Goal: Information Seeking & Learning: Check status

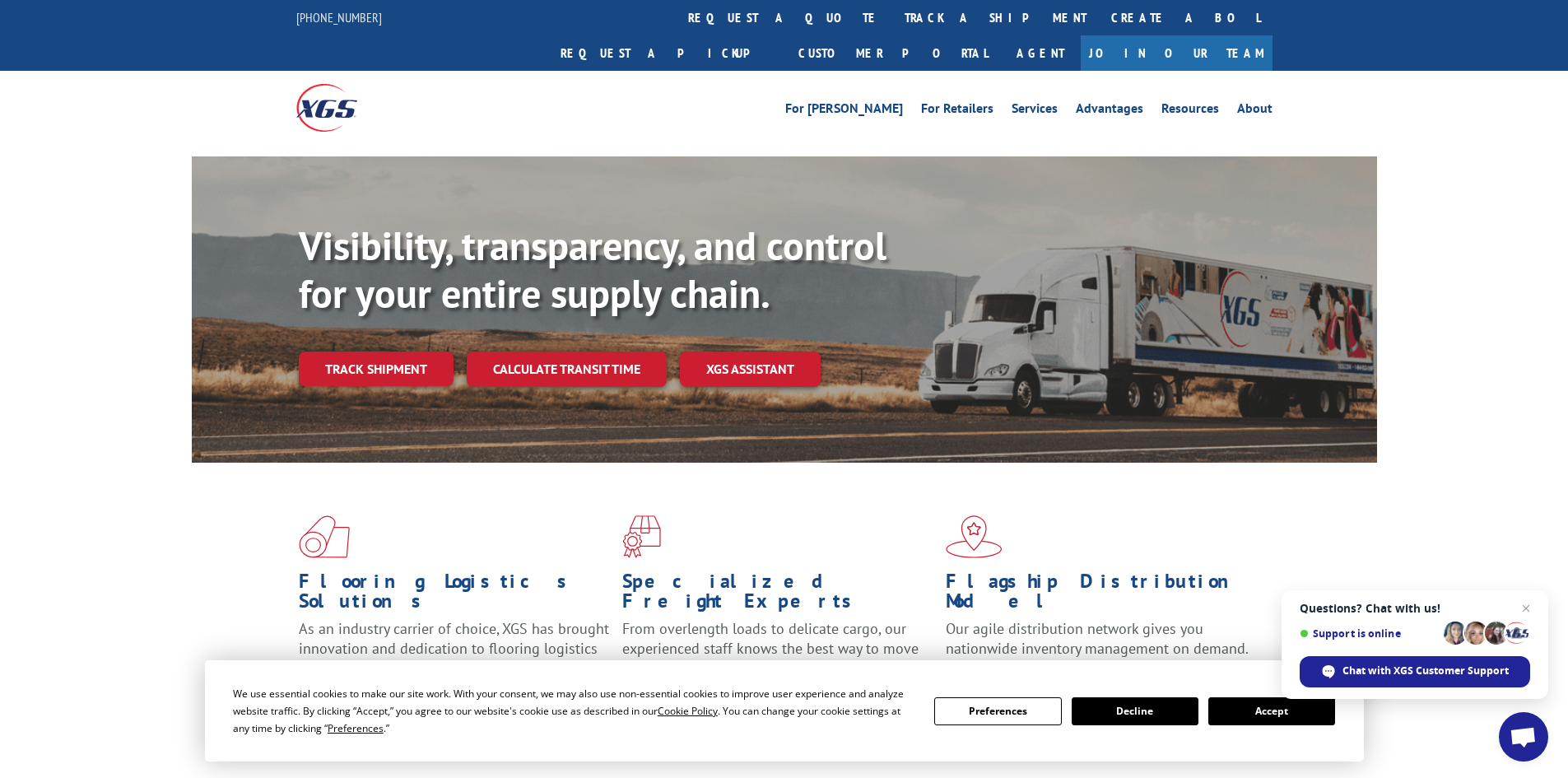
click at [1525, 607] on span "Close chat" at bounding box center [1526, 608] width 19 height 19
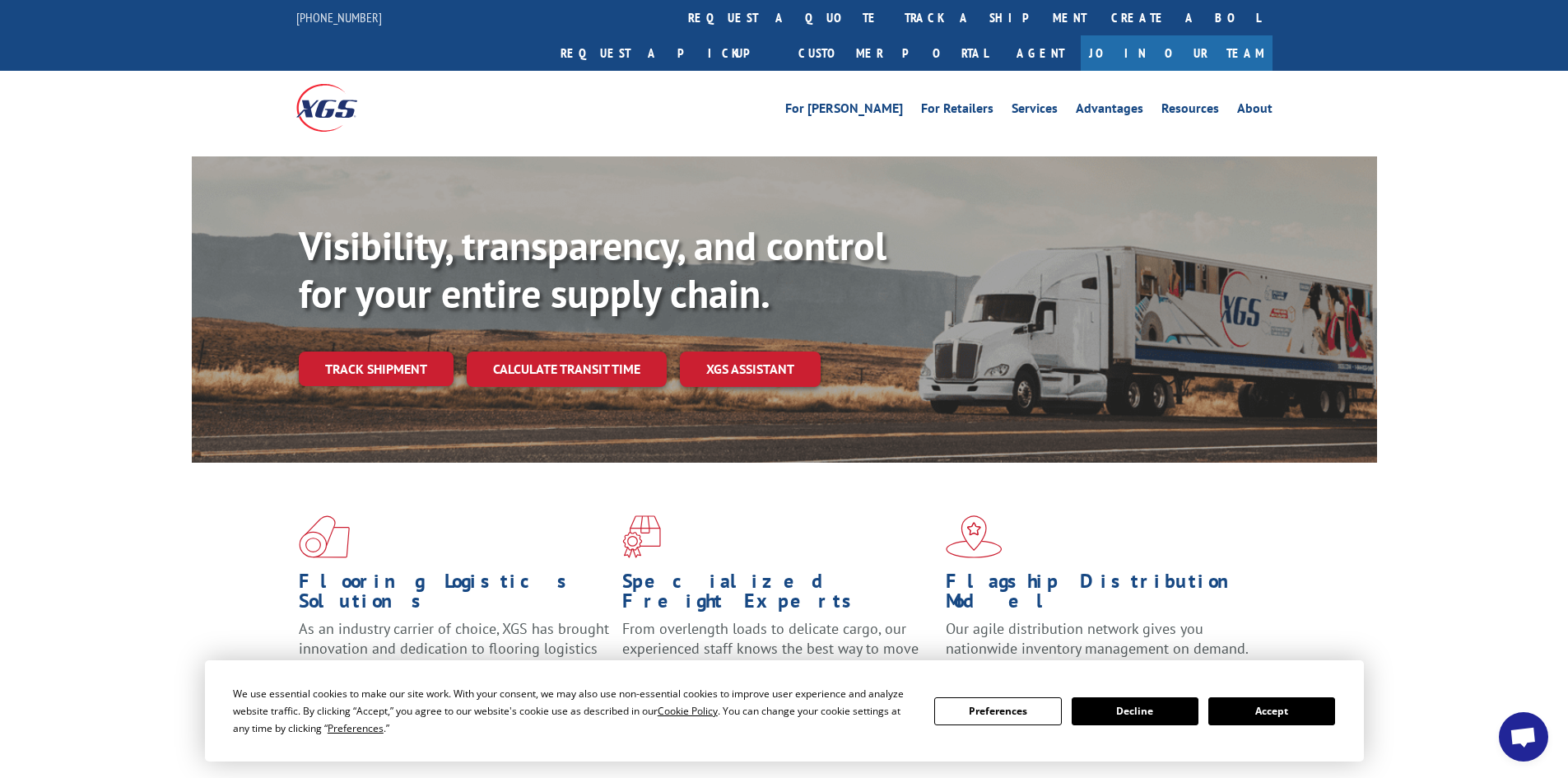
click at [1303, 712] on button "Accept" at bounding box center [1272, 711] width 127 height 28
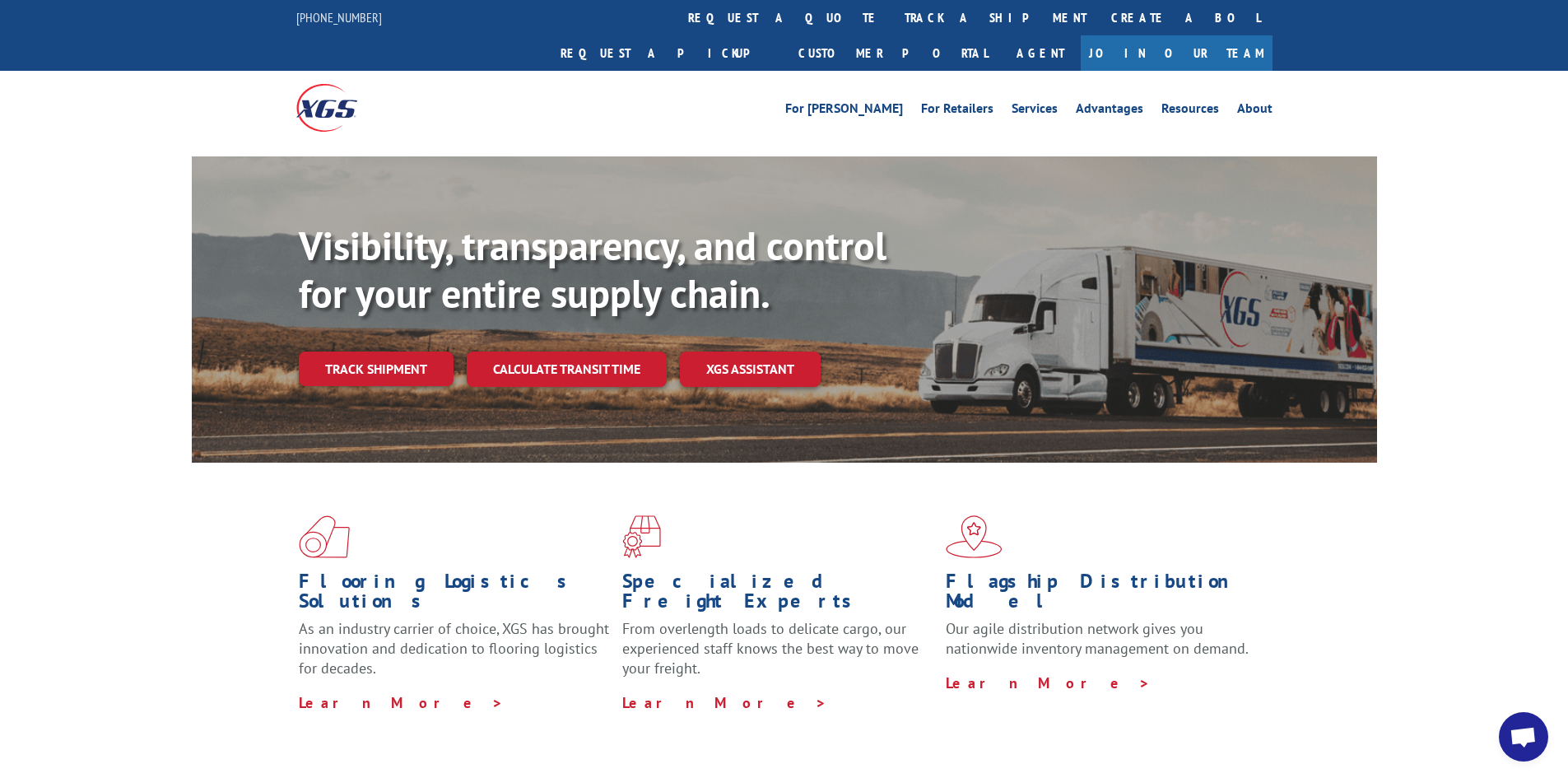
click at [338, 351] on link "Track shipment" at bounding box center [376, 368] width 155 height 35
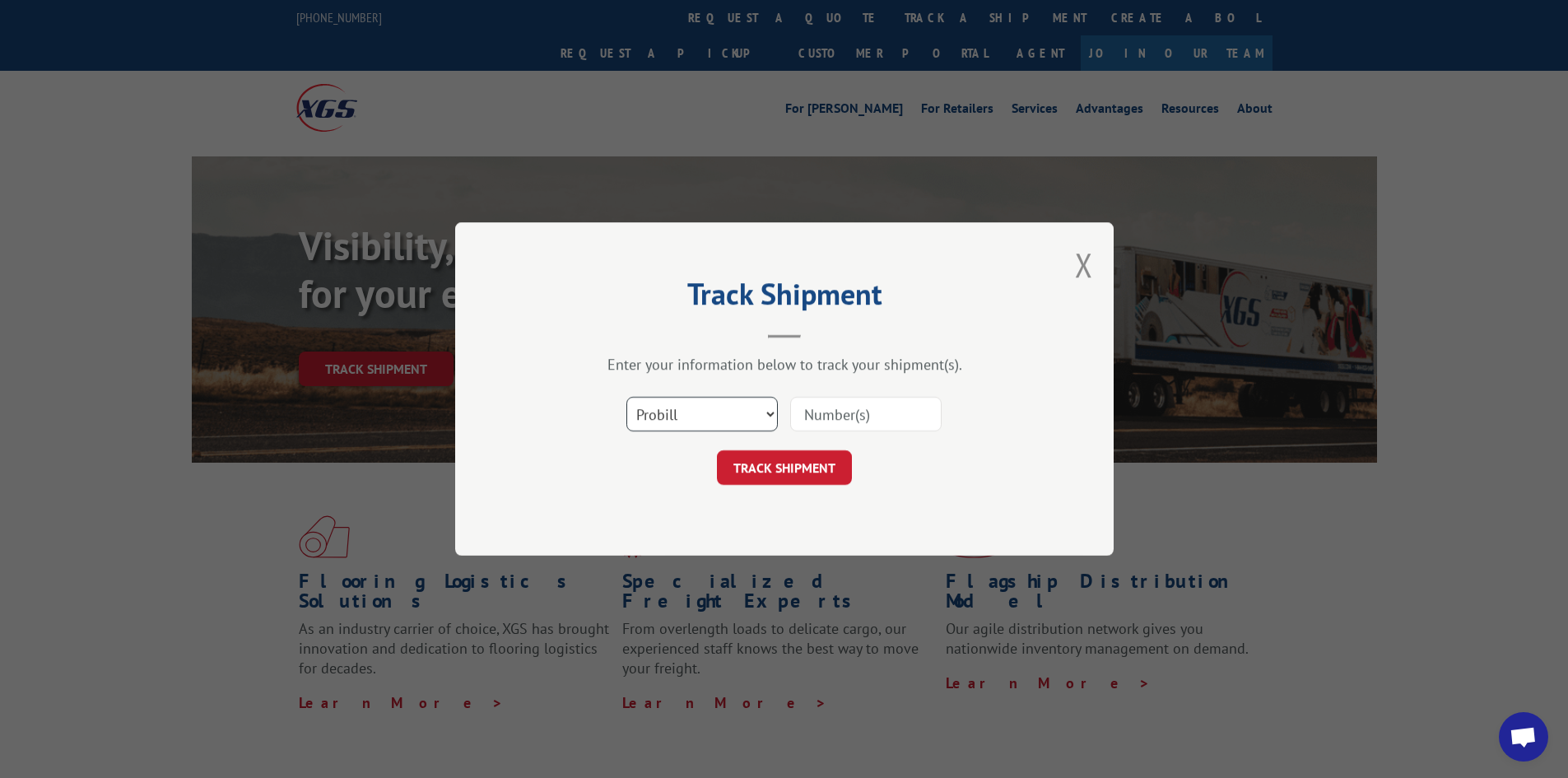
drag, startPoint x: 675, startPoint y: 421, endPoint x: 731, endPoint y: 413, distance: 56.6
click at [691, 417] on select "Select category... Probill BOL PO" at bounding box center [702, 413] width 152 height 35
select select "bol"
click at [627, 397] on select "Select category... Probill BOL PO" at bounding box center [702, 413] width 152 height 35
click at [802, 416] on input at bounding box center [866, 413] width 152 height 35
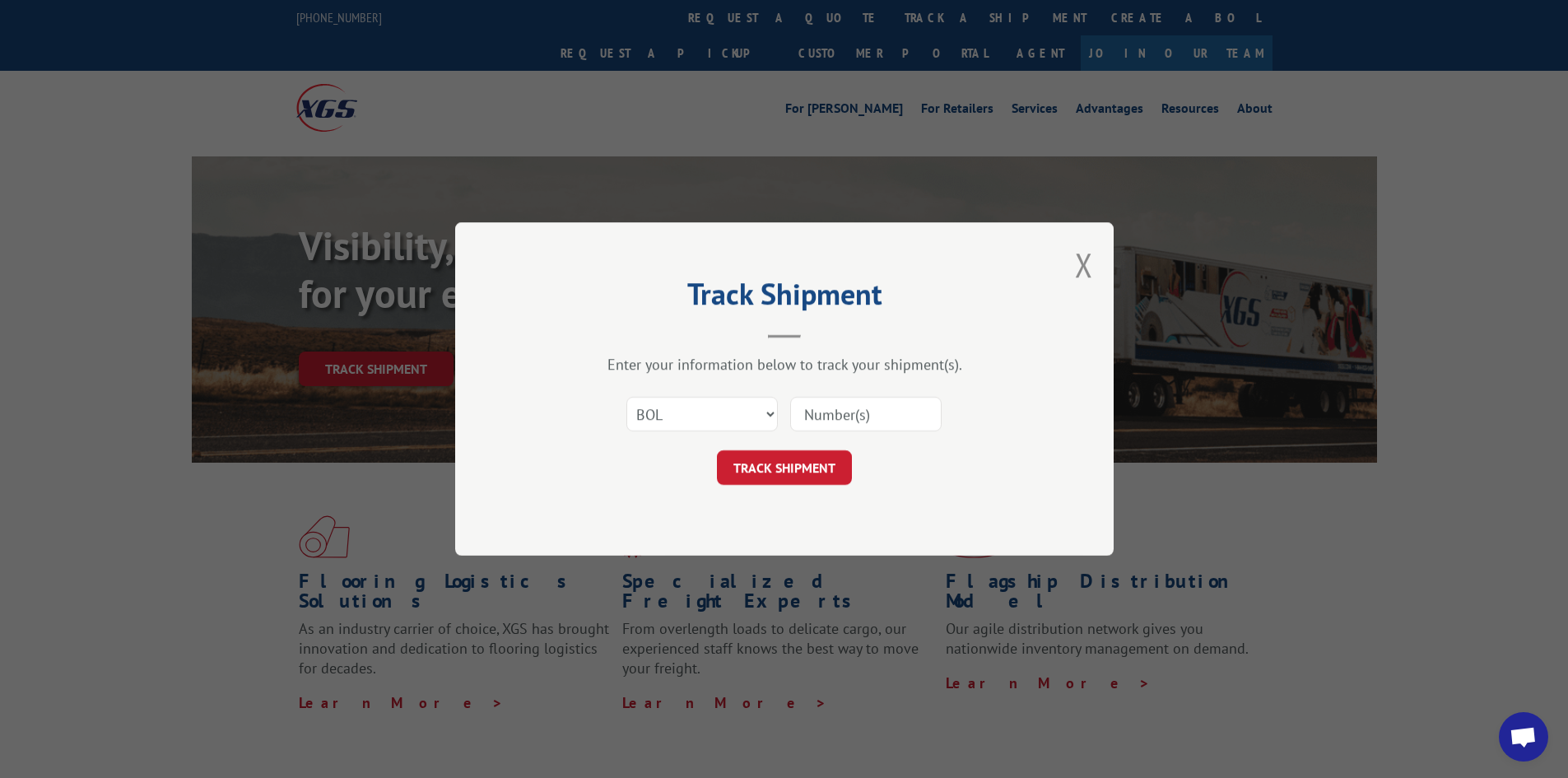
paste input "7049635"
type input "7049635"
click at [793, 465] on button "TRACK SHIPMENT" at bounding box center [784, 467] width 135 height 35
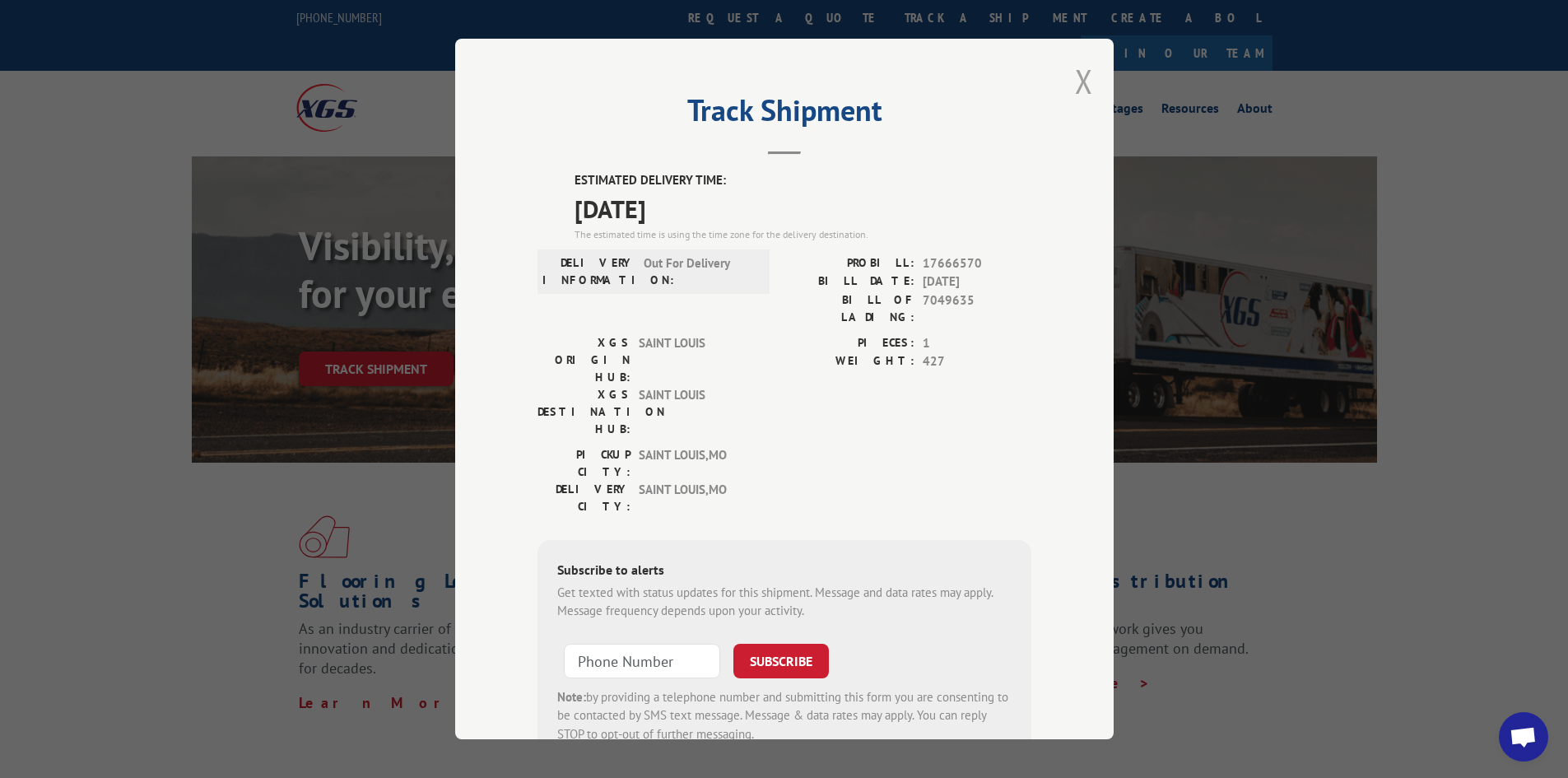
click at [1075, 84] on button "Close modal" at bounding box center [1085, 81] width 19 height 44
